Goal: Task Accomplishment & Management: Manage account settings

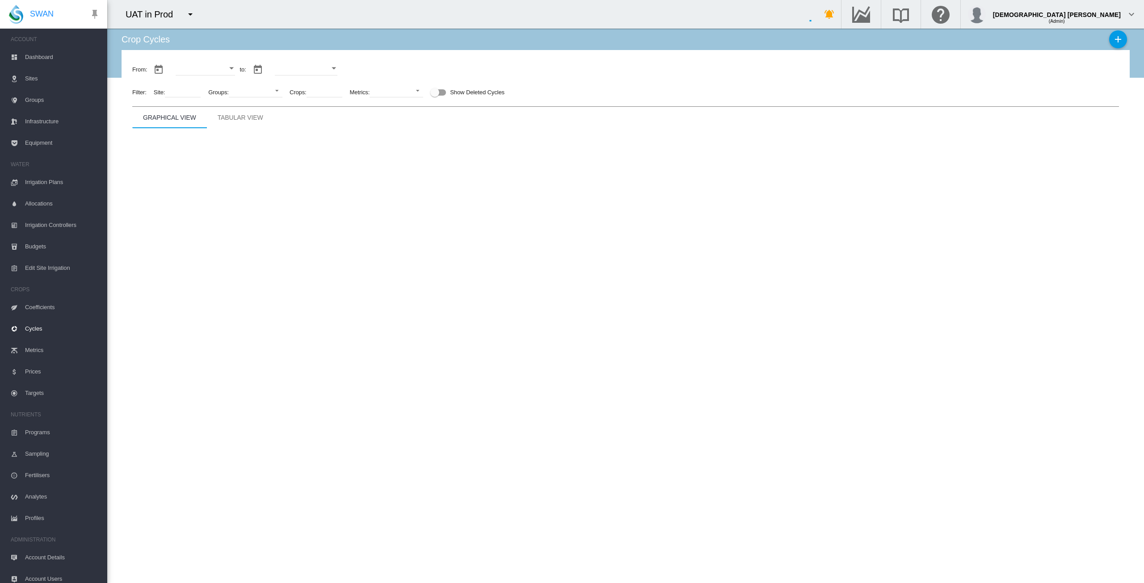
type input "**********"
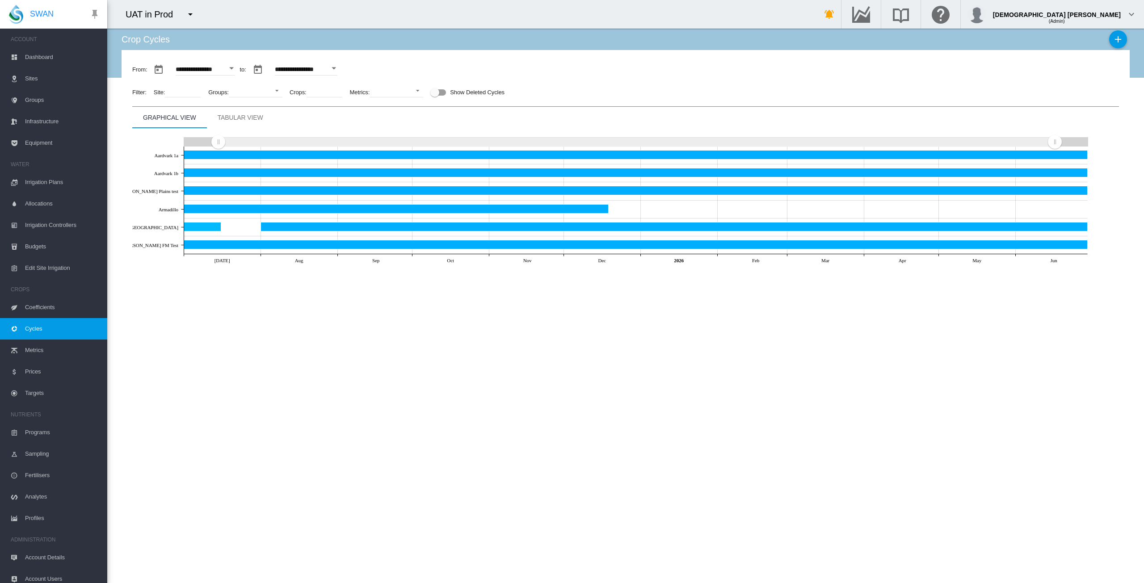
click at [240, 69] on button "Open calendar" at bounding box center [232, 68] width 16 height 16
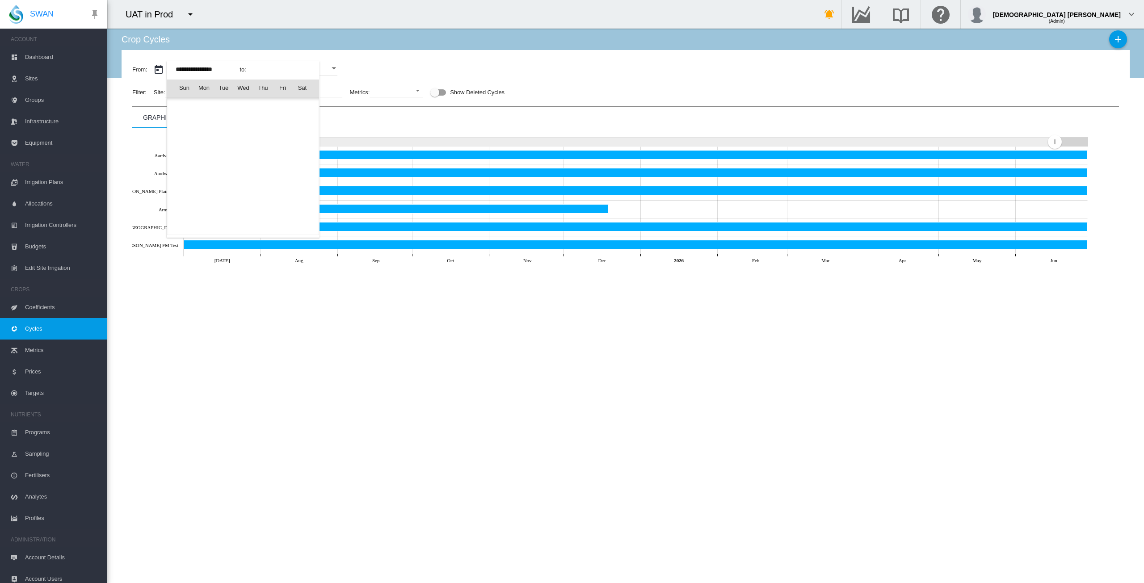
scroll to position [22027, 0]
click at [186, 107] on span "[DATE]" at bounding box center [187, 107] width 19 height 7
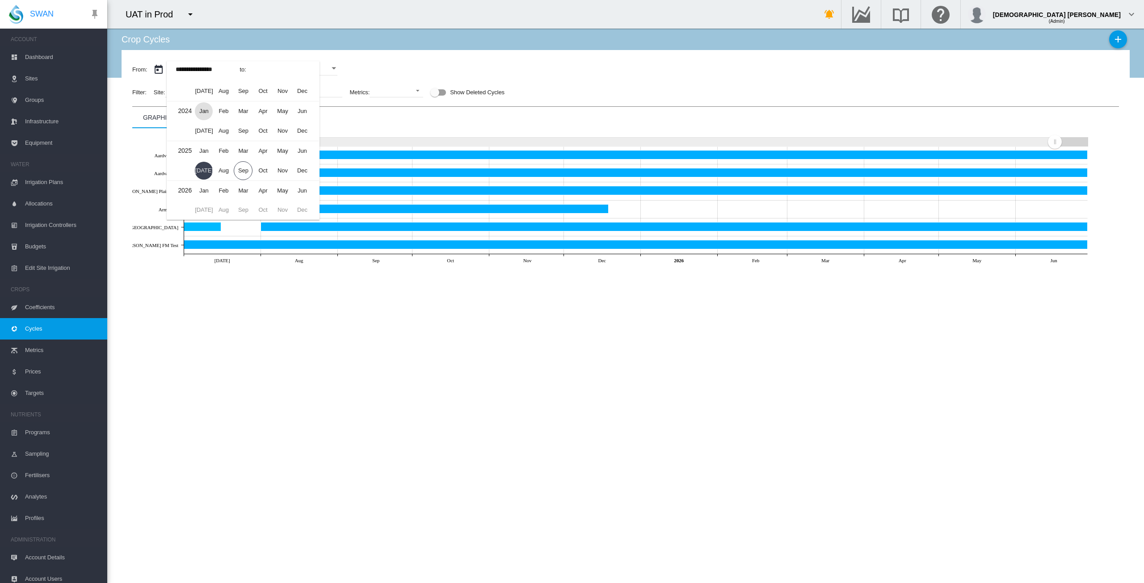
click at [201, 111] on span "Jan" at bounding box center [204, 111] width 18 height 18
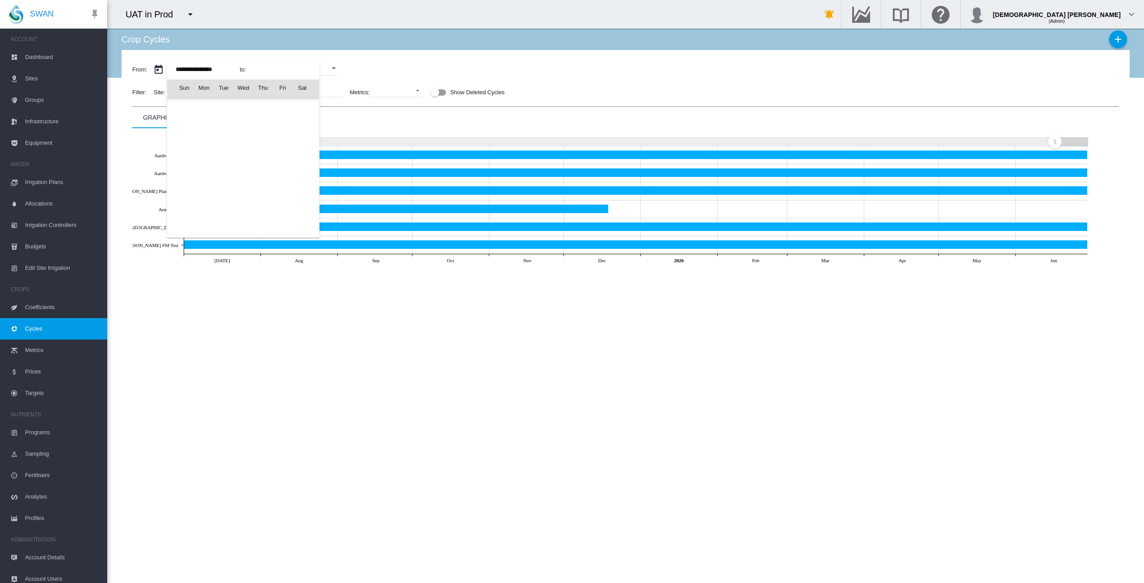
scroll to position [19896, 0]
click at [202, 121] on span "1" at bounding box center [204, 127] width 18 height 18
type input "**********"
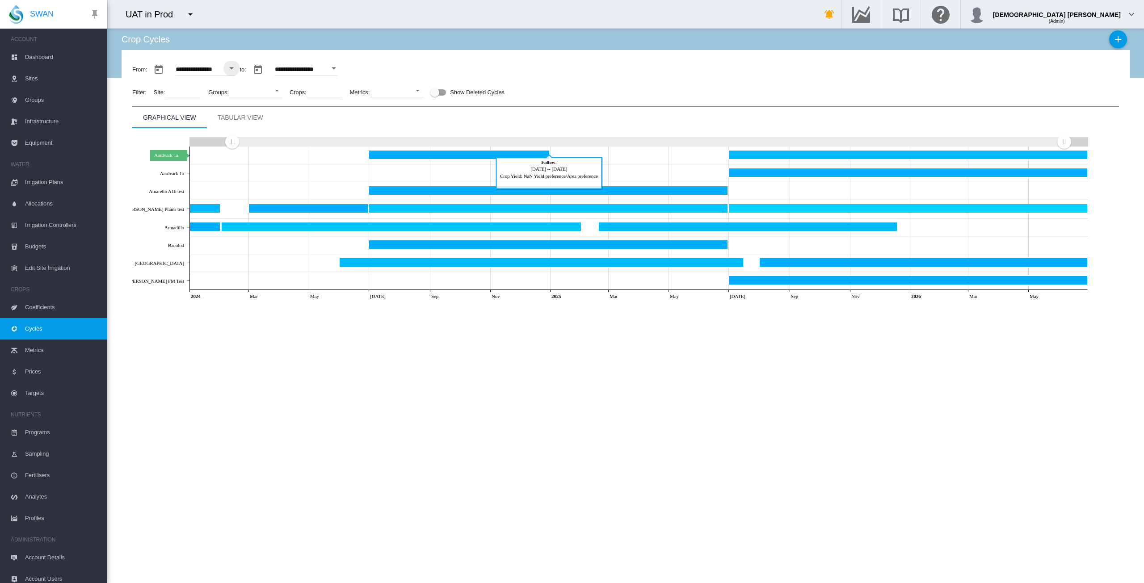
click at [417, 156] on icon "Aardvark 1a Dec 31, 2024" at bounding box center [459, 154] width 181 height 9
click at [456, 153] on icon "Aardvark 1a Dec 31, 2024" at bounding box center [459, 154] width 181 height 9
click at [480, 158] on icon "Aardvark 1a Dec 31, 2024" at bounding box center [459, 154] width 181 height 9
click at [541, 364] on div "**********" at bounding box center [626, 306] width 1008 height 555
click at [393, 153] on icon "Aardvark 1a Dec 31, 2024" at bounding box center [459, 154] width 181 height 9
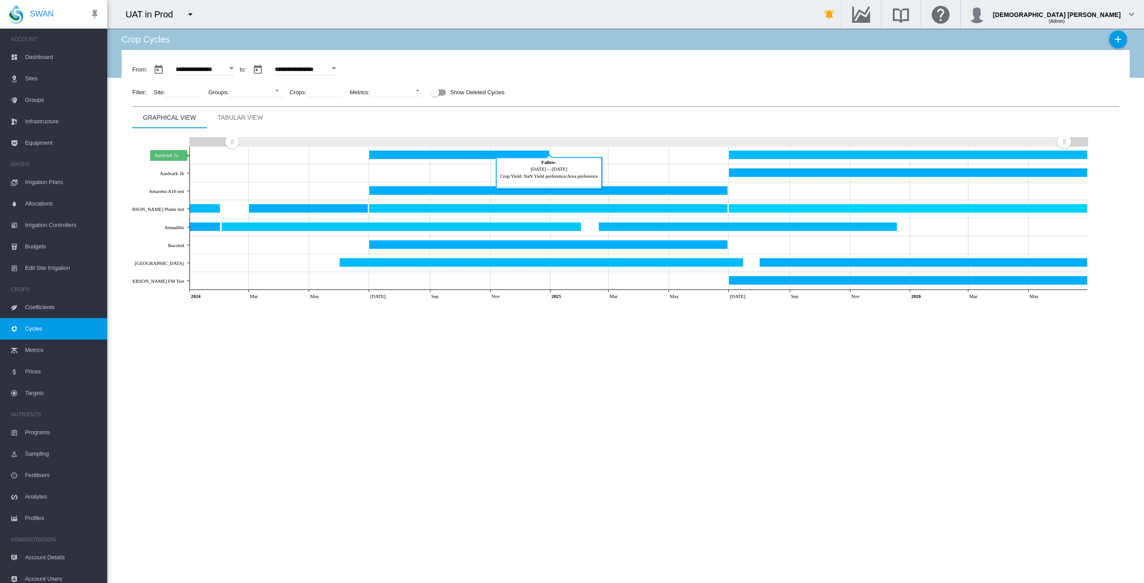
click at [404, 154] on icon "Aardvark 1a Dec 31, 2024" at bounding box center [459, 154] width 181 height 9
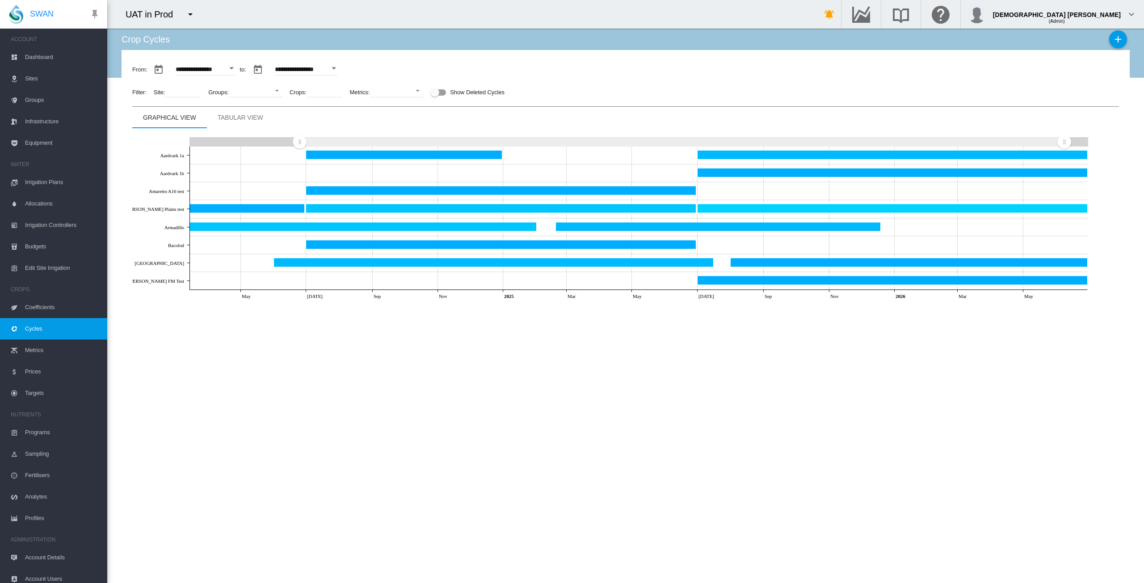
drag, startPoint x: 232, startPoint y: 145, endPoint x: 299, endPoint y: 145, distance: 67.0
click at [299, 145] on rect "Zoom chart using cursor arrows" at bounding box center [300, 142] width 11 height 9
click at [332, 157] on icon "Aardvark 1a Dec 31, 2024" at bounding box center [404, 154] width 196 height 9
click at [483, 153] on icon "Aardvark 1a Dec 31, 2024" at bounding box center [404, 154] width 196 height 9
click at [35, 55] on span "Dashboard" at bounding box center [62, 56] width 75 height 21
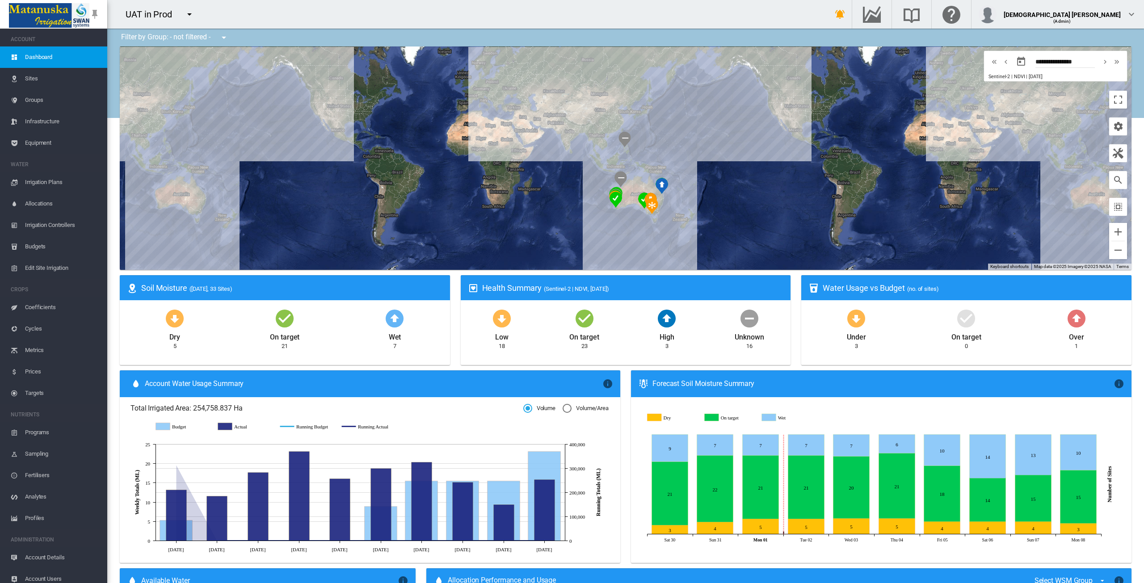
click at [38, 329] on span "Cycles" at bounding box center [62, 328] width 75 height 21
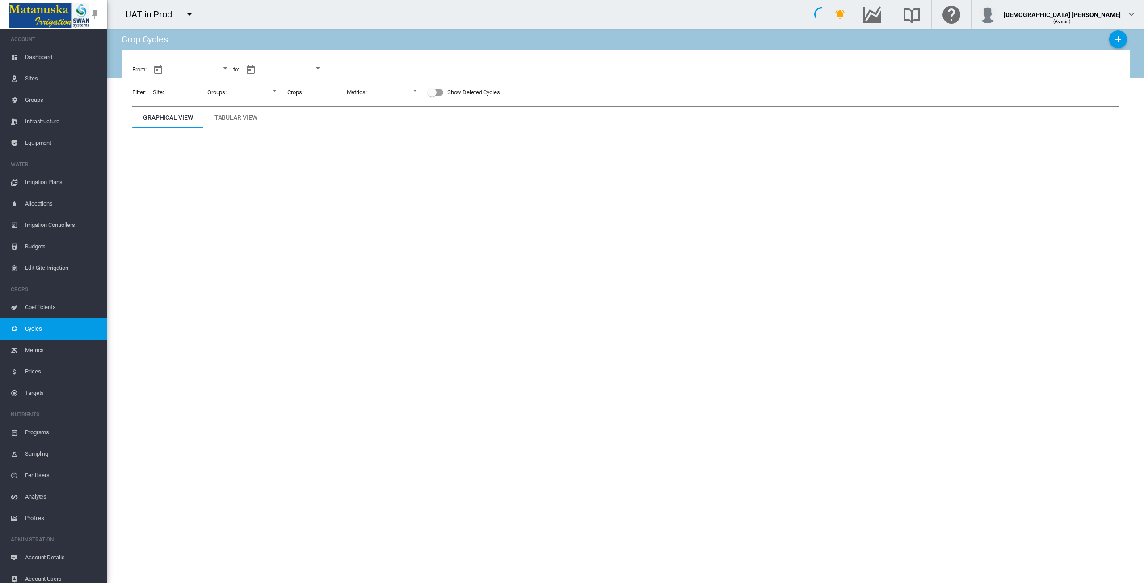
type input "**********"
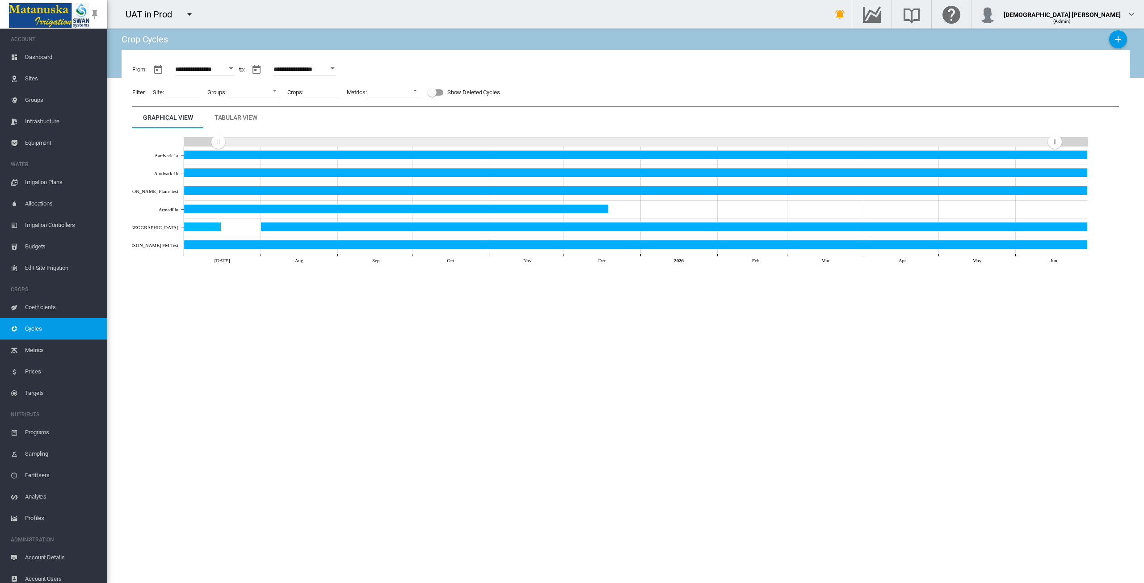
click at [230, 67] on button "Open calendar" at bounding box center [231, 68] width 16 height 16
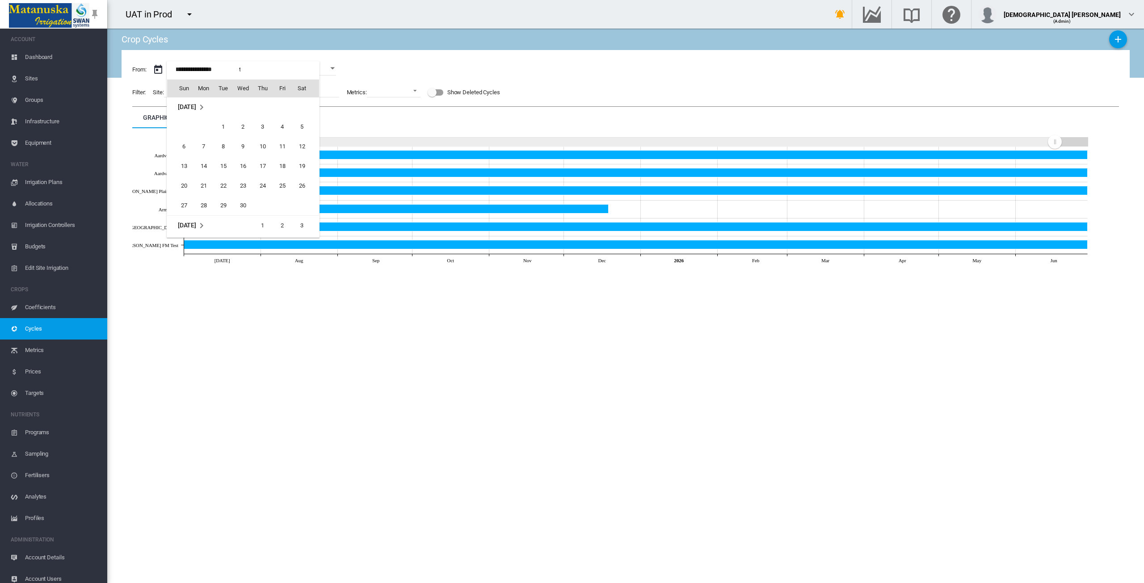
scroll to position [21670, 0]
click at [196, 108] on span "[DATE]" at bounding box center [187, 109] width 18 height 7
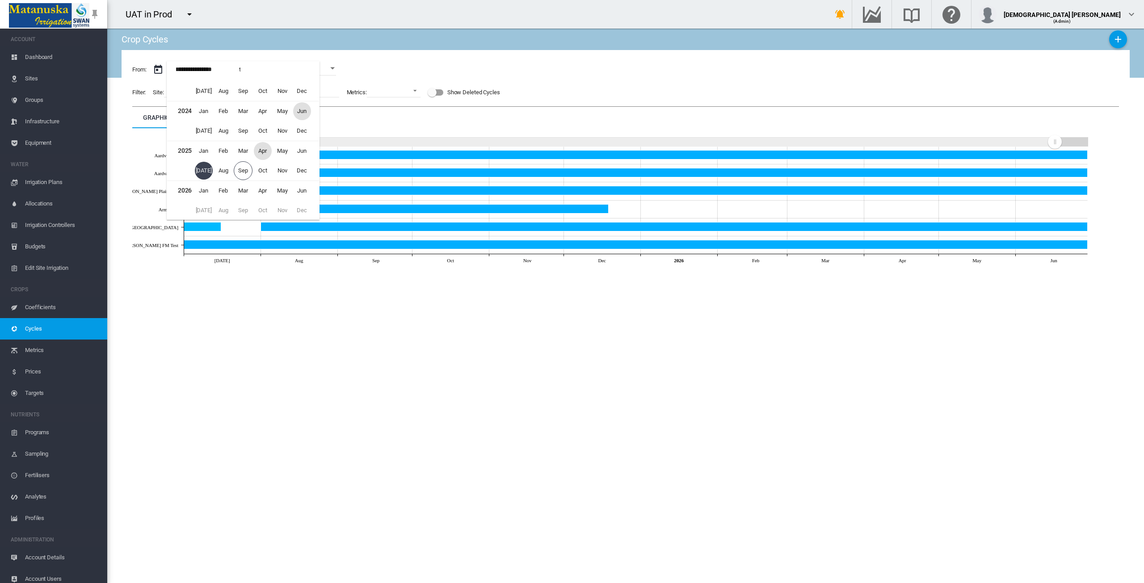
click at [298, 109] on span "Jun" at bounding box center [302, 111] width 18 height 18
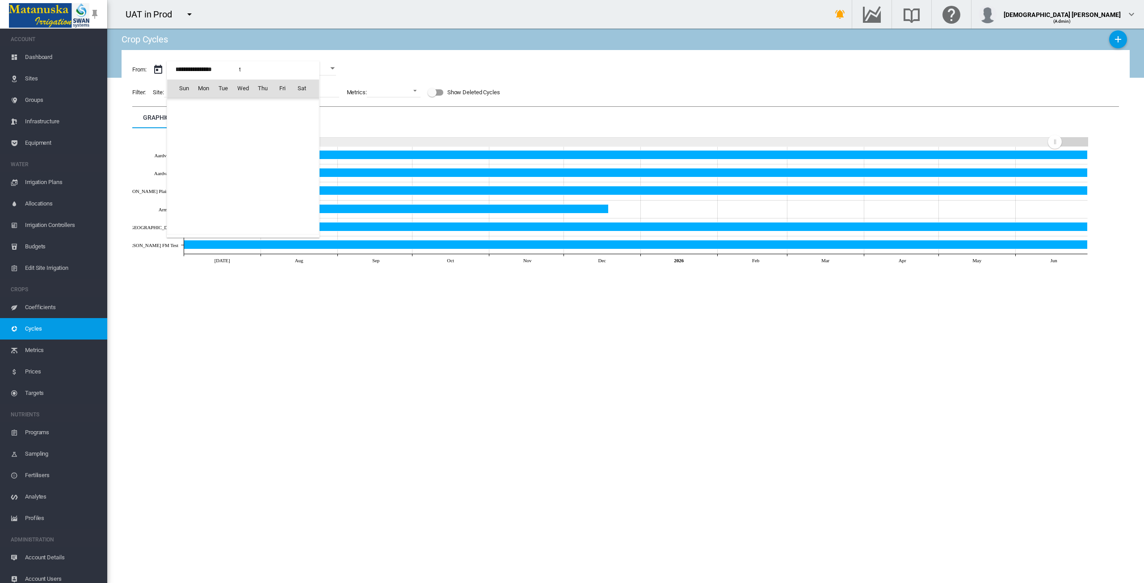
scroll to position [20488, 0]
click at [302, 106] on span "1" at bounding box center [302, 108] width 18 height 18
type input "**********"
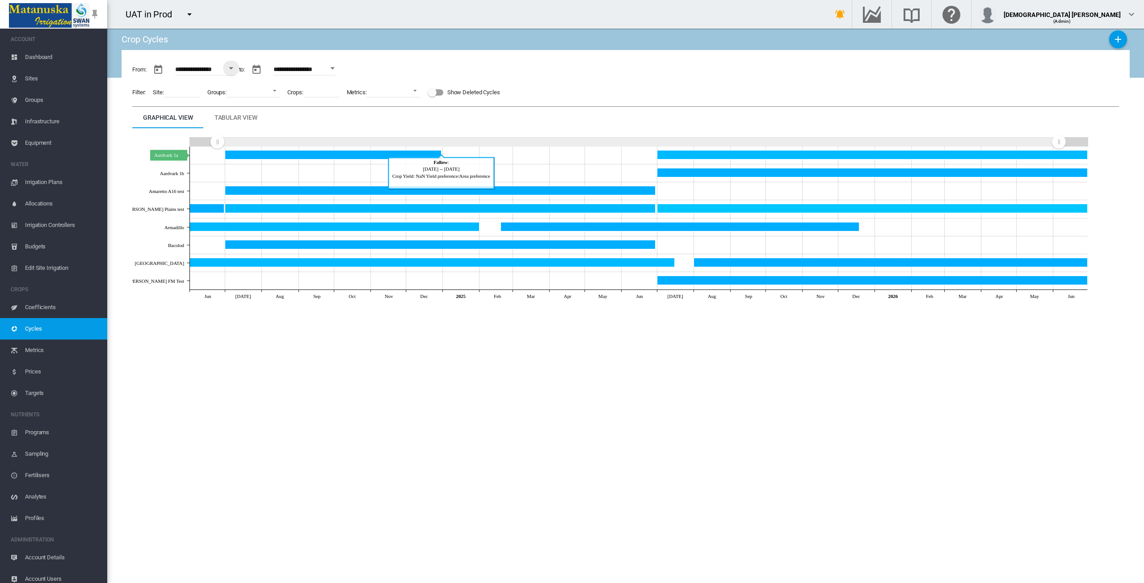
click at [340, 155] on icon "Aardvark 1a Dec 31, 2024" at bounding box center [333, 154] width 216 height 9
click at [365, 154] on icon "Aardvark 1a Dec 31, 2024" at bounding box center [333, 154] width 216 height 9
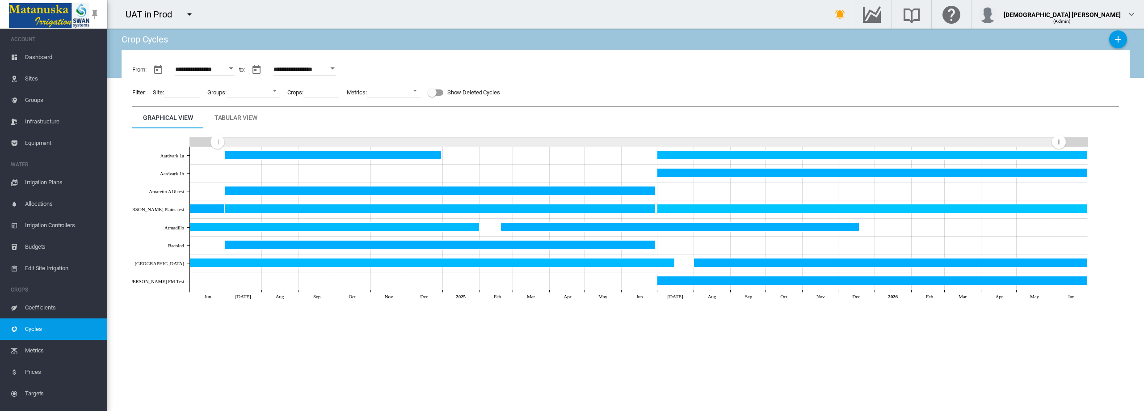
click at [606, 189] on icon "Amaretto A16 test Jun 30, 2025" at bounding box center [440, 190] width 430 height 9
click at [0, 0] on div "Edit Delete Result" at bounding box center [0, 0] width 0 height 0
click at [260, 115] on md-tab-item "Tabular View" at bounding box center [236, 117] width 64 height 21
click at [247, 116] on div "Tabular View" at bounding box center [236, 117] width 43 height 11
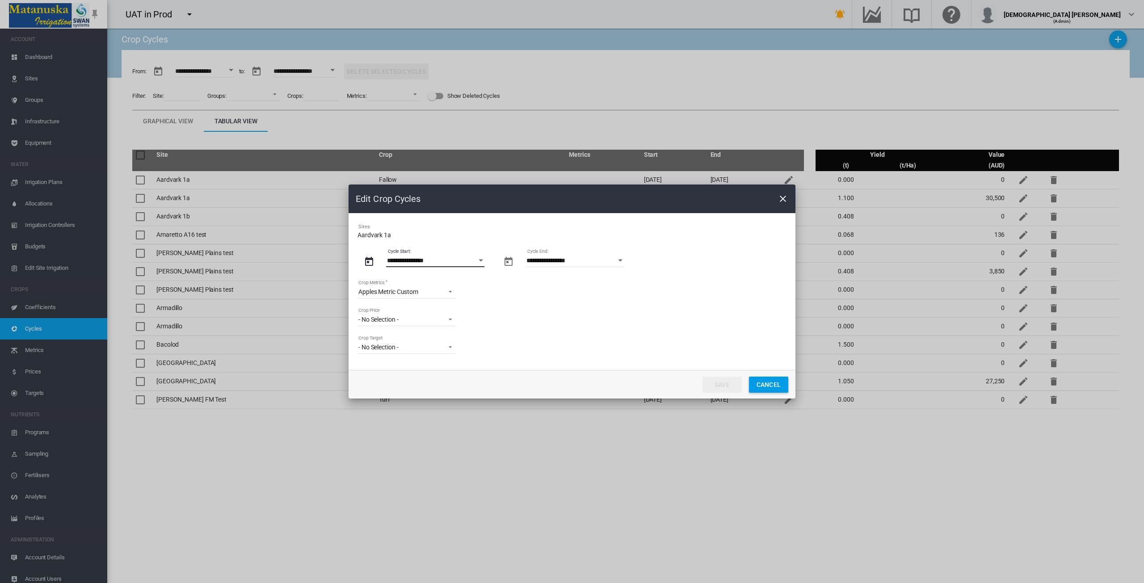
click at [464, 266] on input "**********" at bounding box center [435, 260] width 98 height 13
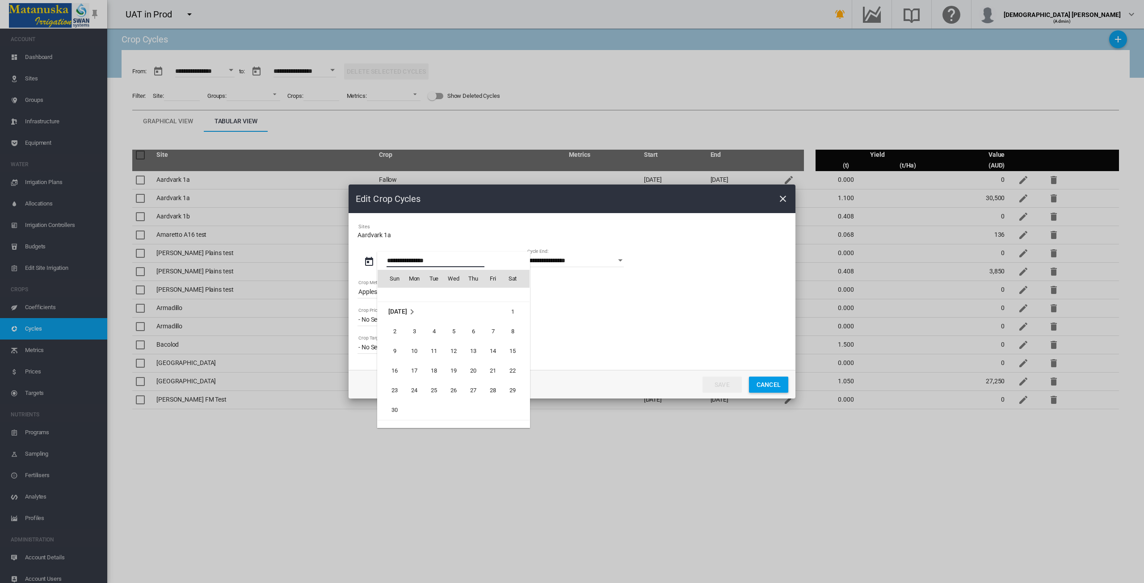
scroll to position [205171, 0]
click at [619, 340] on div at bounding box center [572, 291] width 1144 height 583
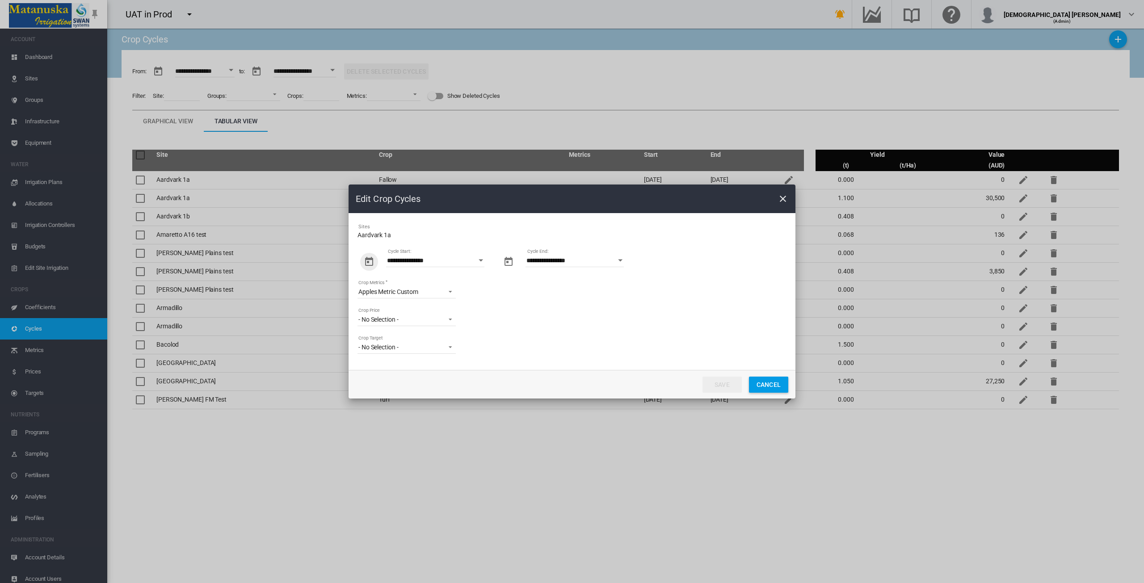
click at [482, 261] on div "Open calendar" at bounding box center [481, 260] width 4 height 2
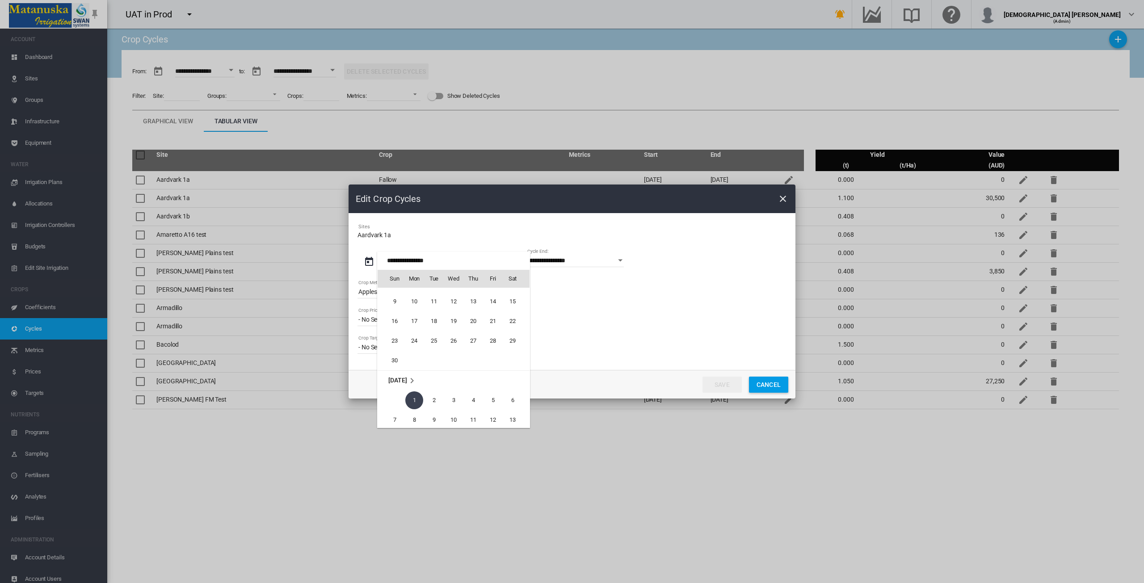
scroll to position [205261, 0]
click at [395, 366] on span "30" at bounding box center [395, 367] width 18 height 18
type input "**********"
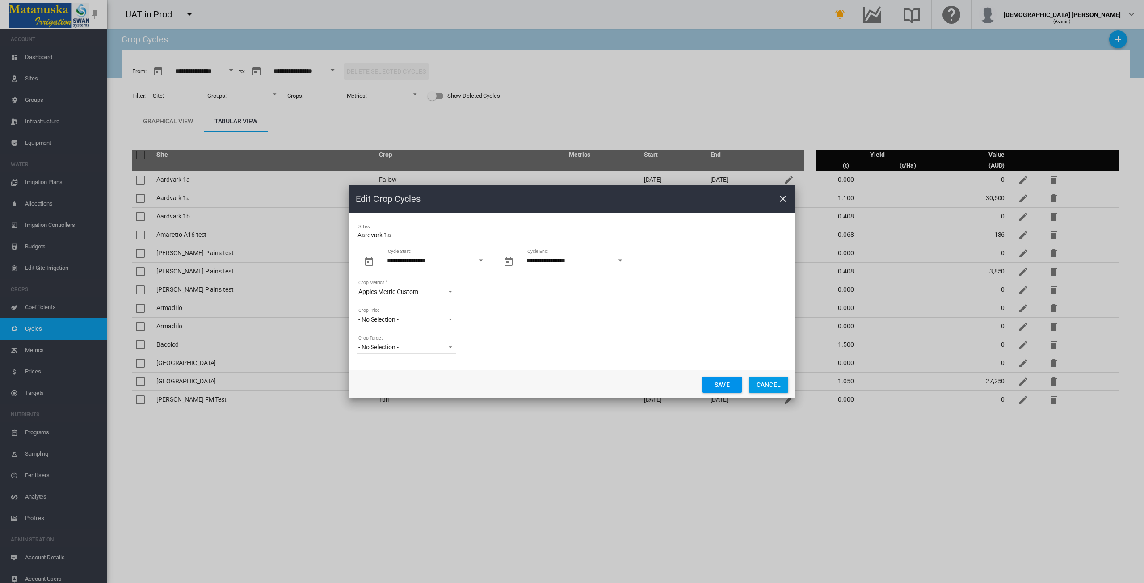
click at [715, 388] on button "Save" at bounding box center [722, 385] width 39 height 16
